Goal: Task Accomplishment & Management: Manage account settings

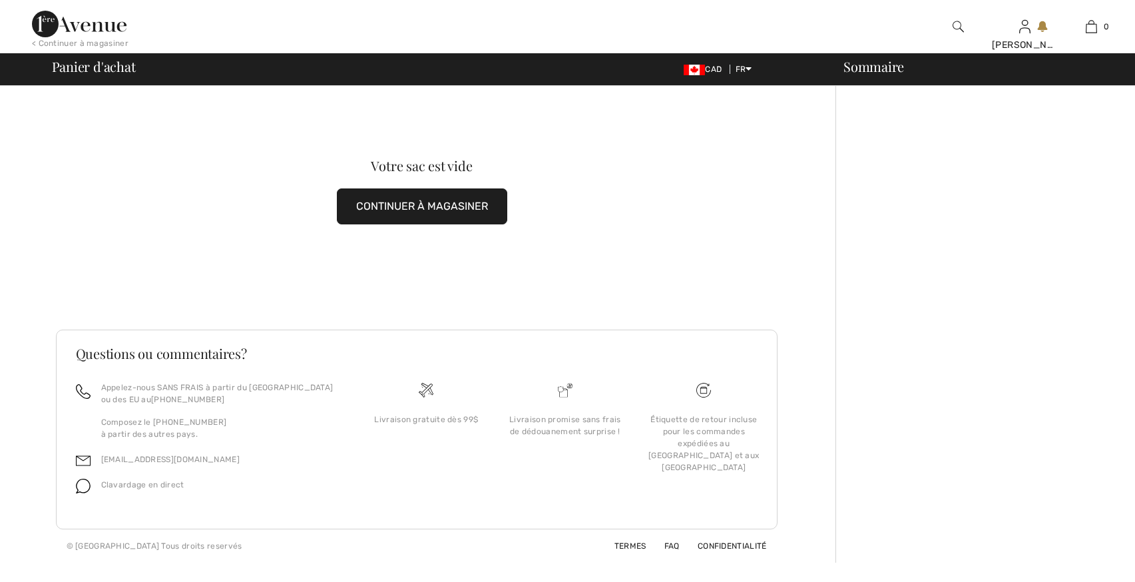
checkbox input "true"
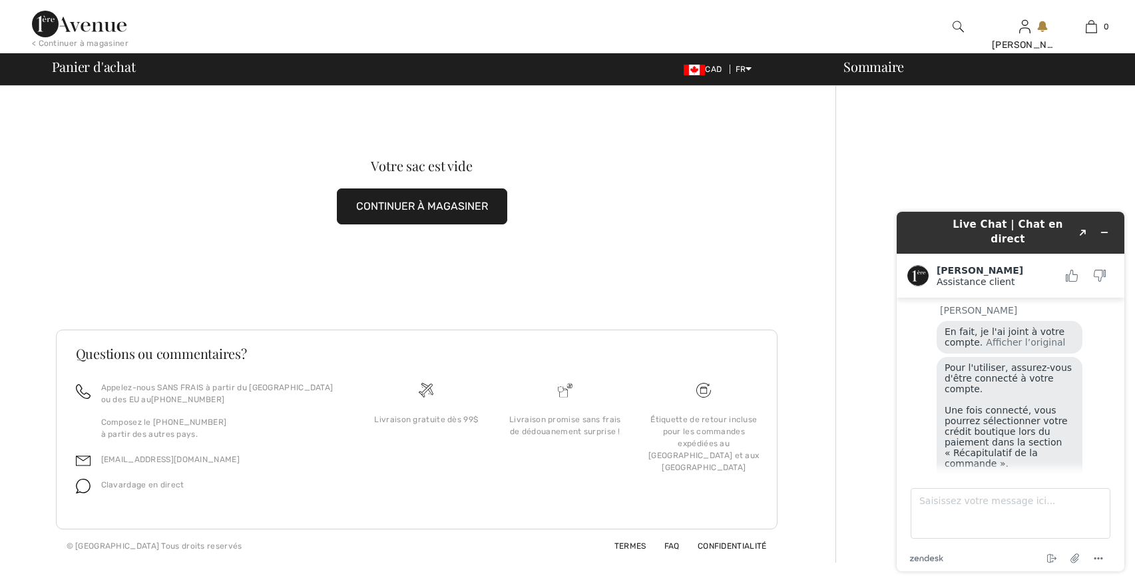
click at [721, 176] on div "Votre sac est vide CONTINUER À MAGASINER" at bounding box center [422, 192] width 733 height 212
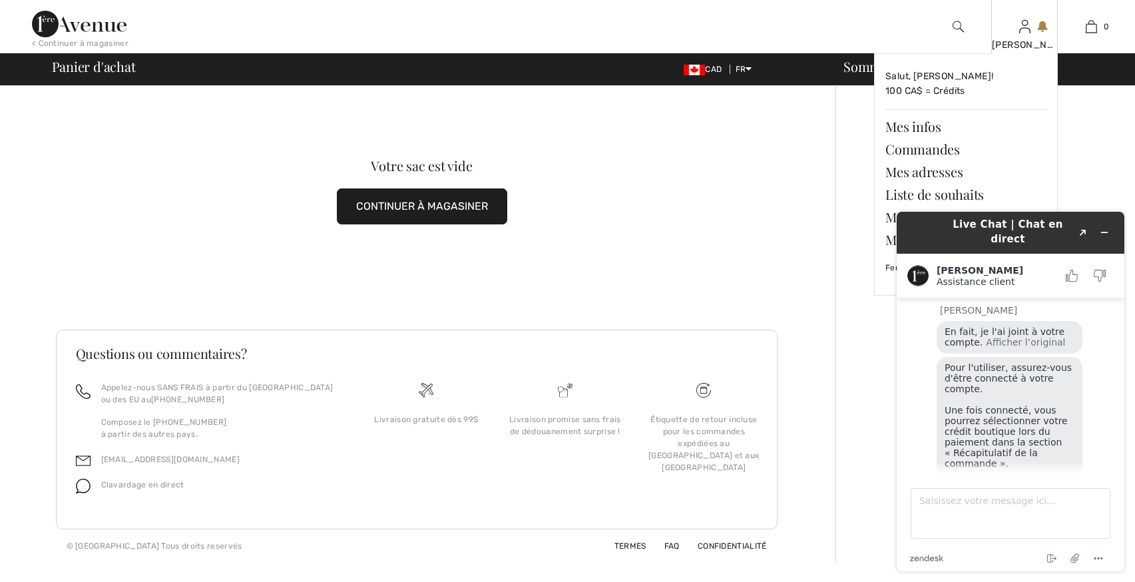
click at [1031, 24] on div "Josee Salut, Josee! 100 CA$ = Crédits Mes infos Commandes Mes adresses Liste de…" at bounding box center [1025, 26] width 67 height 53
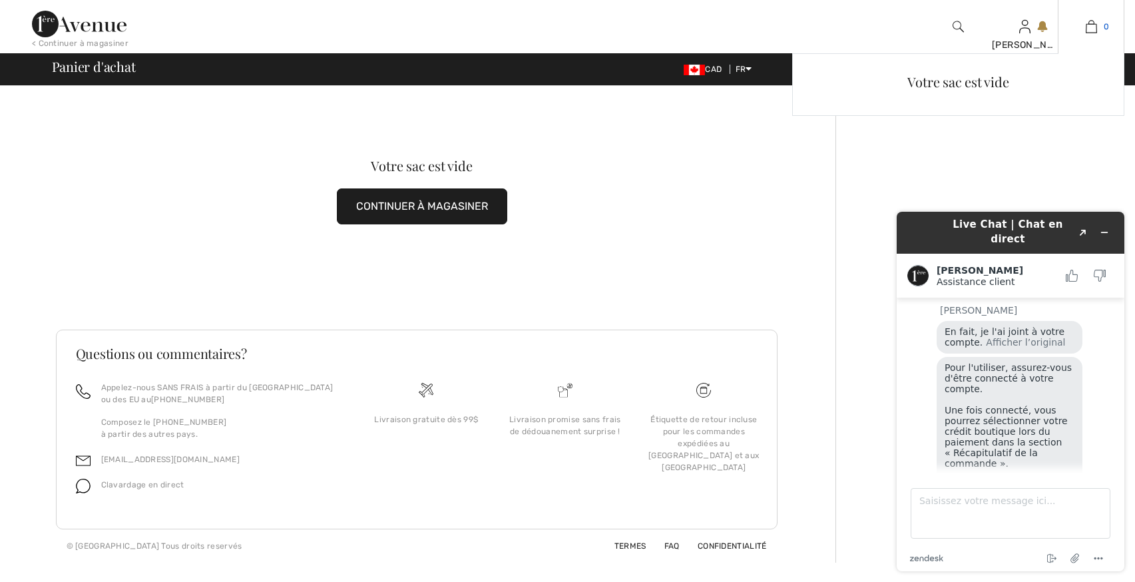
click at [1090, 25] on img at bounding box center [1091, 27] width 11 height 16
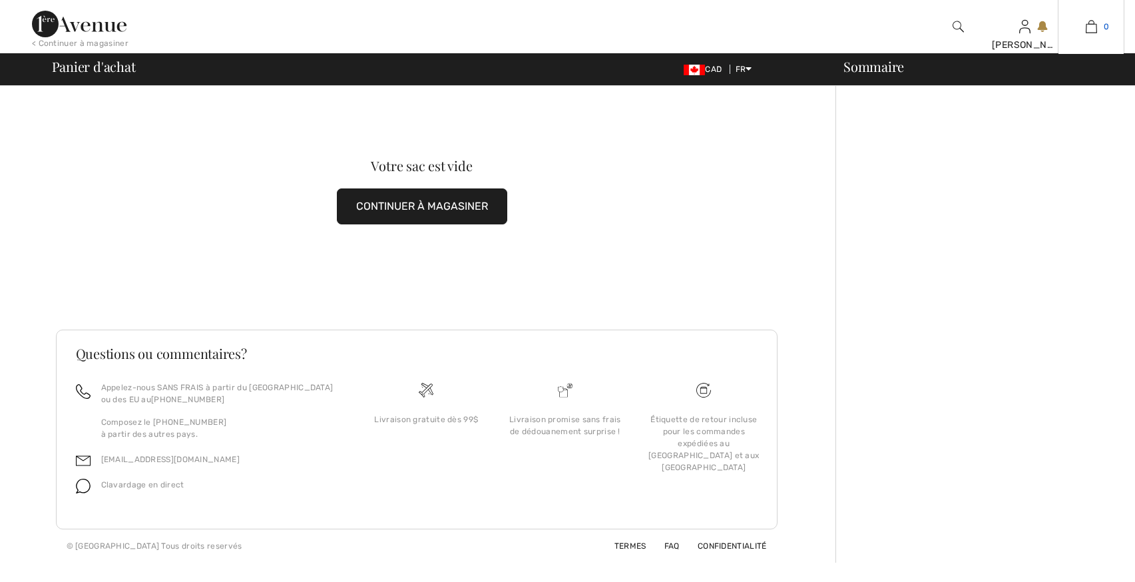
scroll to position [1117, 0]
click at [1090, 26] on img at bounding box center [1091, 27] width 11 height 16
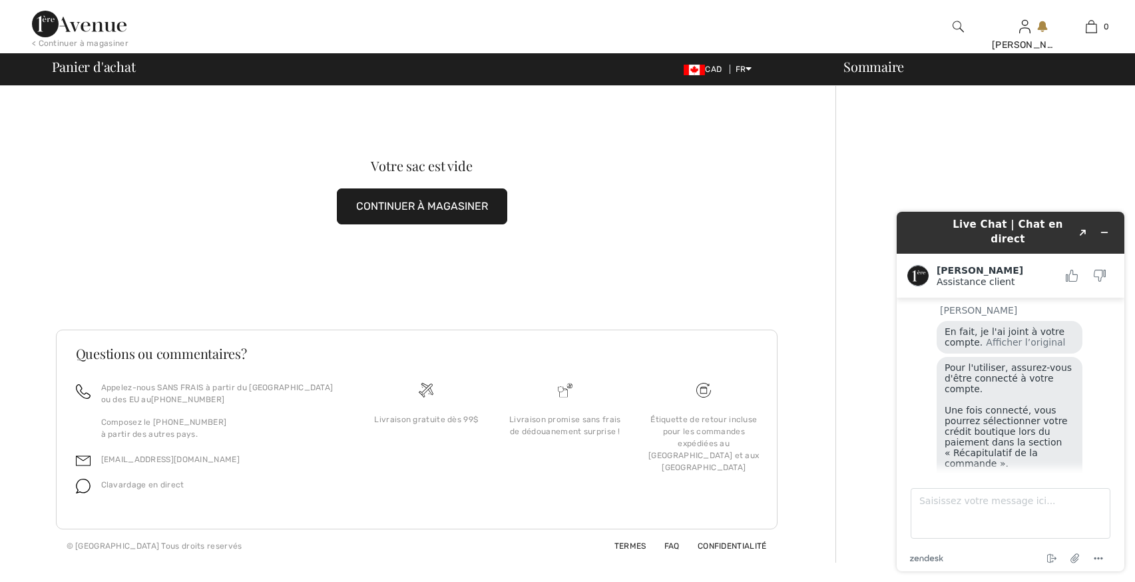
click at [1089, 26] on img at bounding box center [1091, 27] width 11 height 16
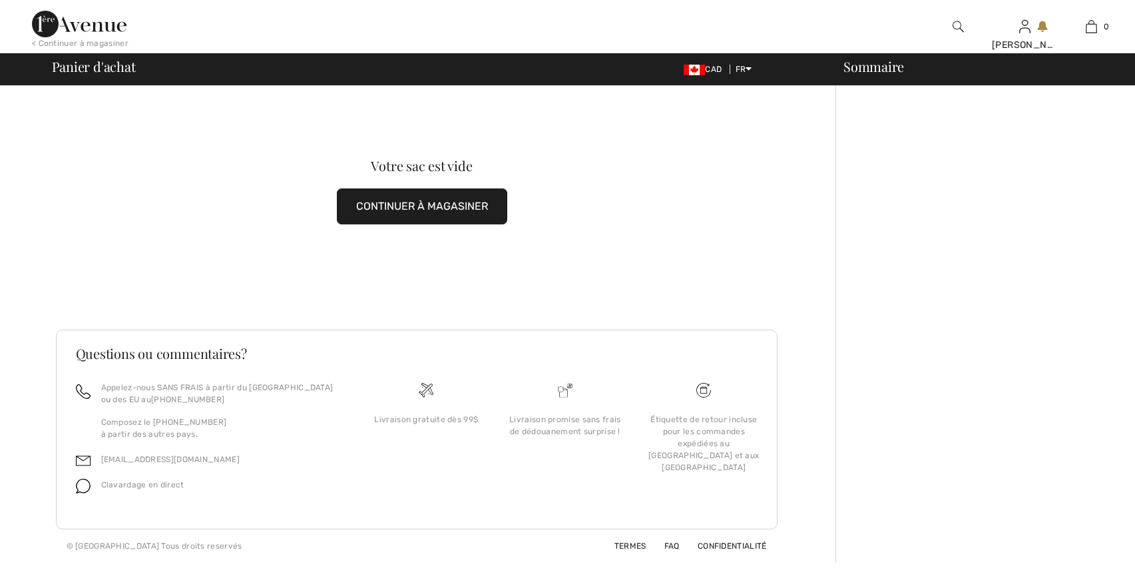
scroll to position [1117, 0]
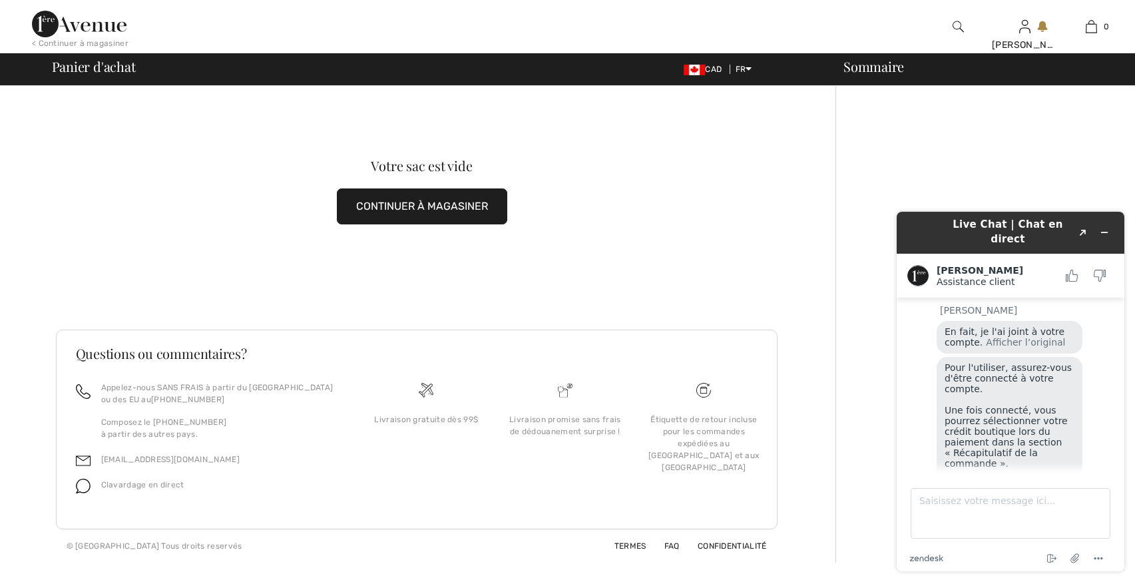
click at [1089, 26] on img at bounding box center [1091, 27] width 11 height 16
drag, startPoint x: 1088, startPoint y: 224, endPoint x: 846, endPoint y: 228, distance: 241.7
click at [886, 228] on html "Live Chat | Chat en direct Created with Sketch. Amanda Assistance client Assist…" at bounding box center [1010, 391] width 249 height 381
click at [1104, 228] on icon "Réduire le widget" at bounding box center [1104, 232] width 9 height 9
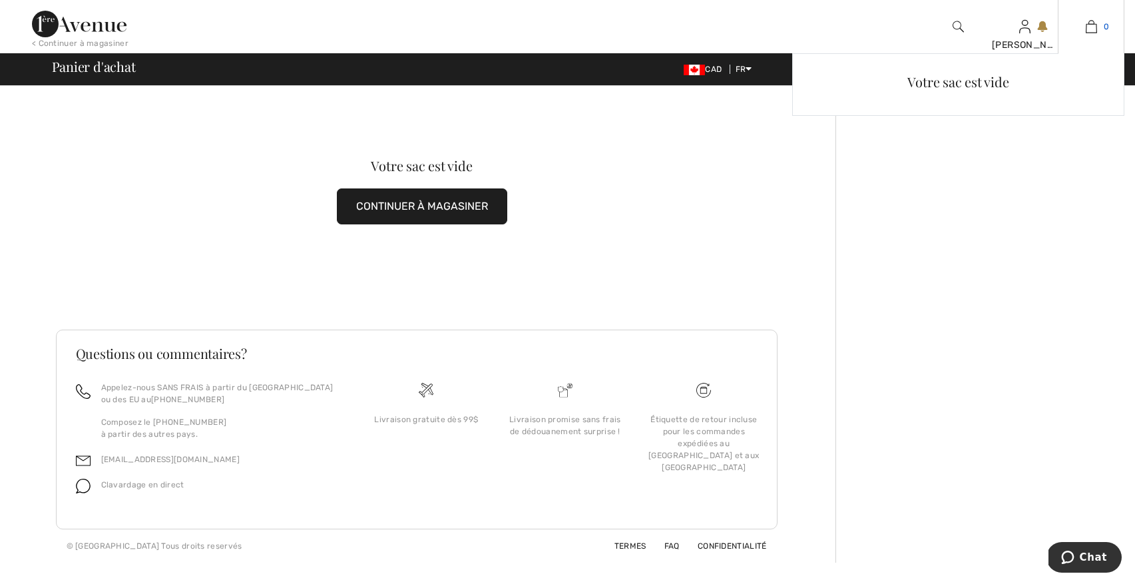
click at [1093, 25] on img at bounding box center [1091, 27] width 11 height 16
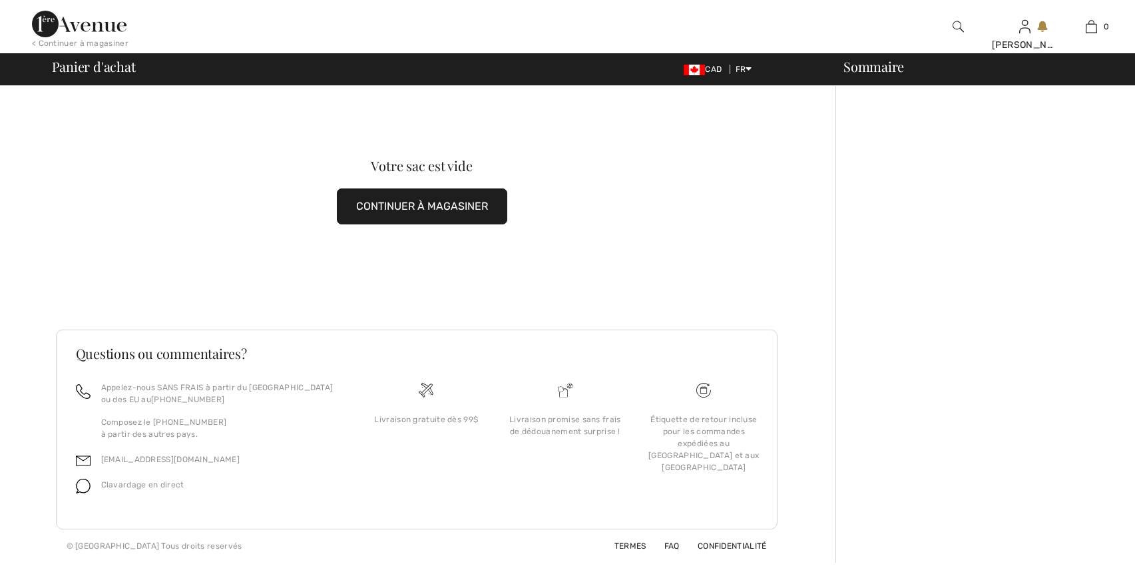
click at [1093, 25] on img at bounding box center [1091, 27] width 11 height 16
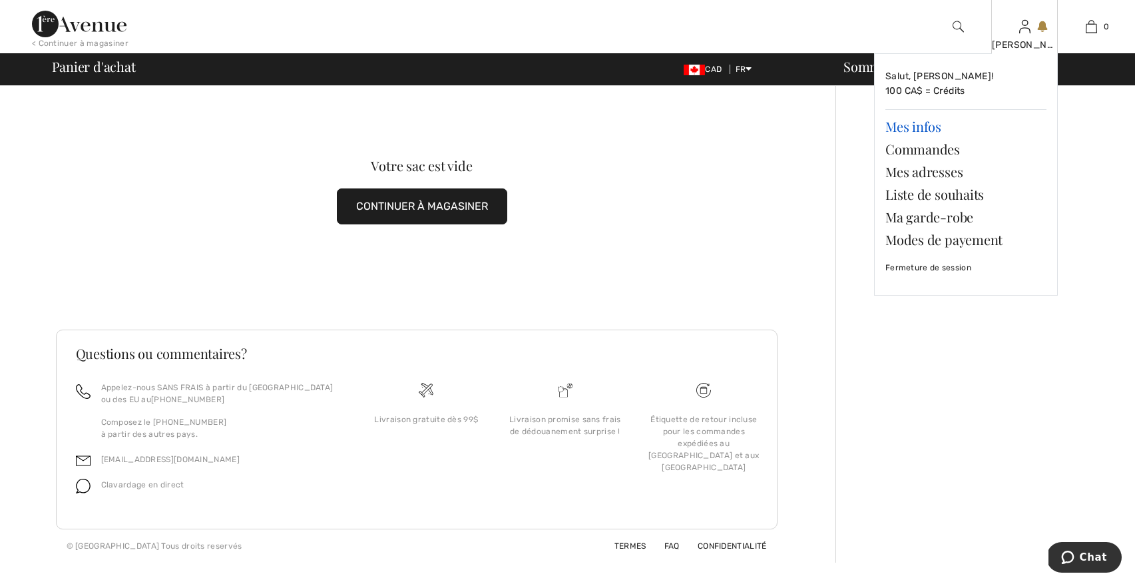
click at [950, 126] on link "Mes infos" at bounding box center [966, 126] width 161 height 23
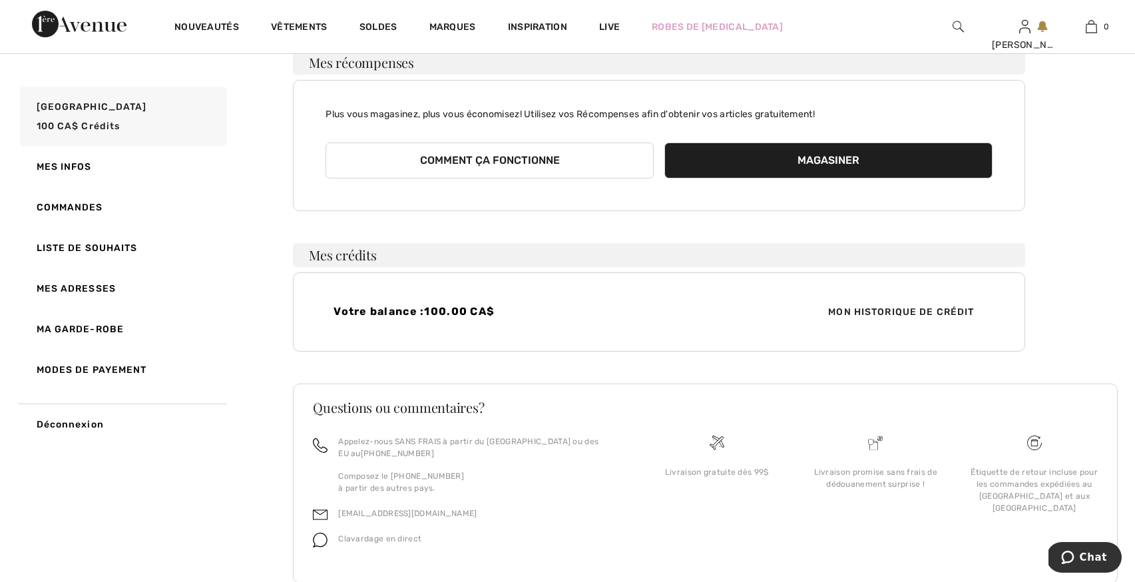
scroll to position [192, 0]
